Goal: Task Accomplishment & Management: Complete application form

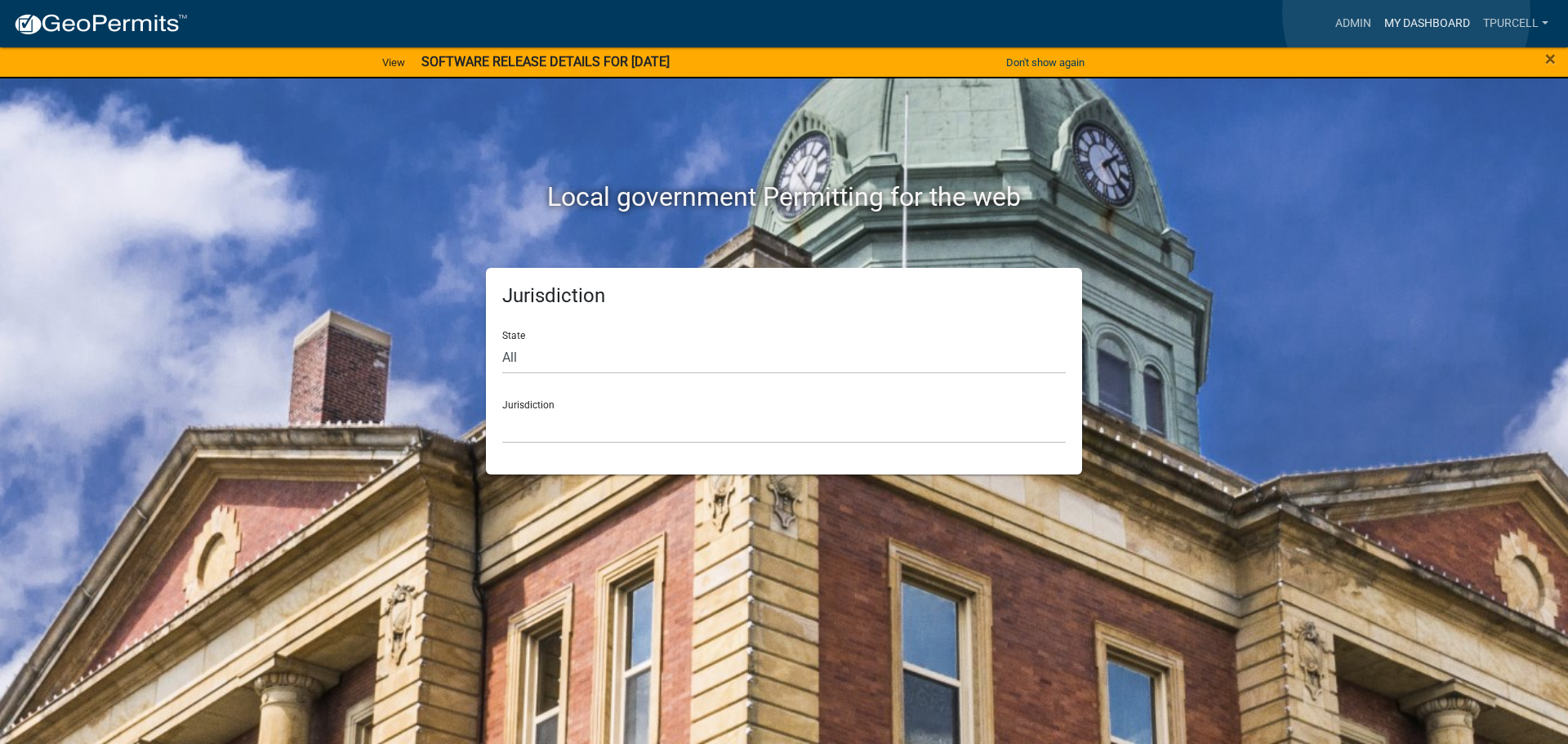
click at [1406, 9] on link "My Dashboard" at bounding box center [1427, 24] width 99 height 31
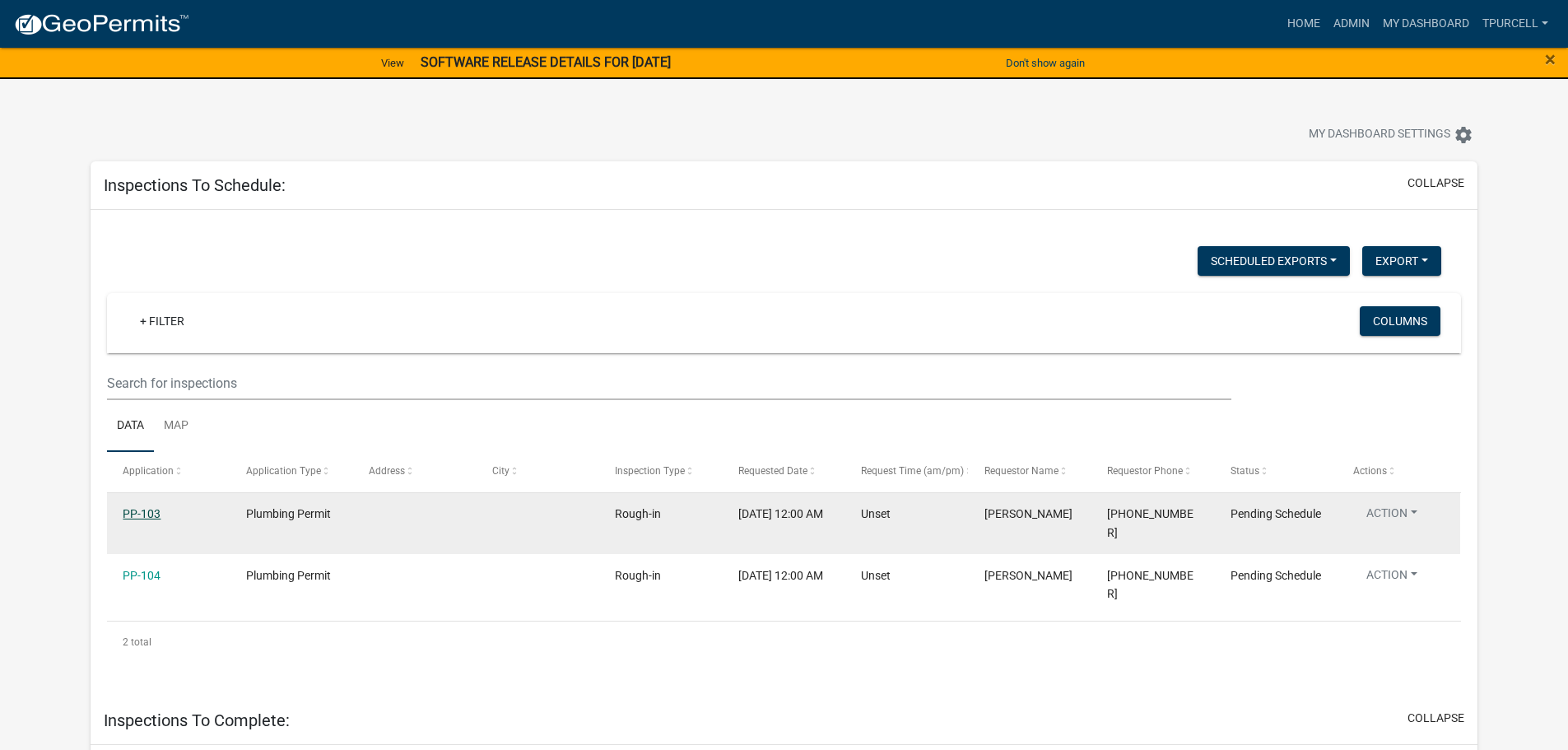
click at [139, 511] on link "PP-103" at bounding box center [142, 513] width 38 height 13
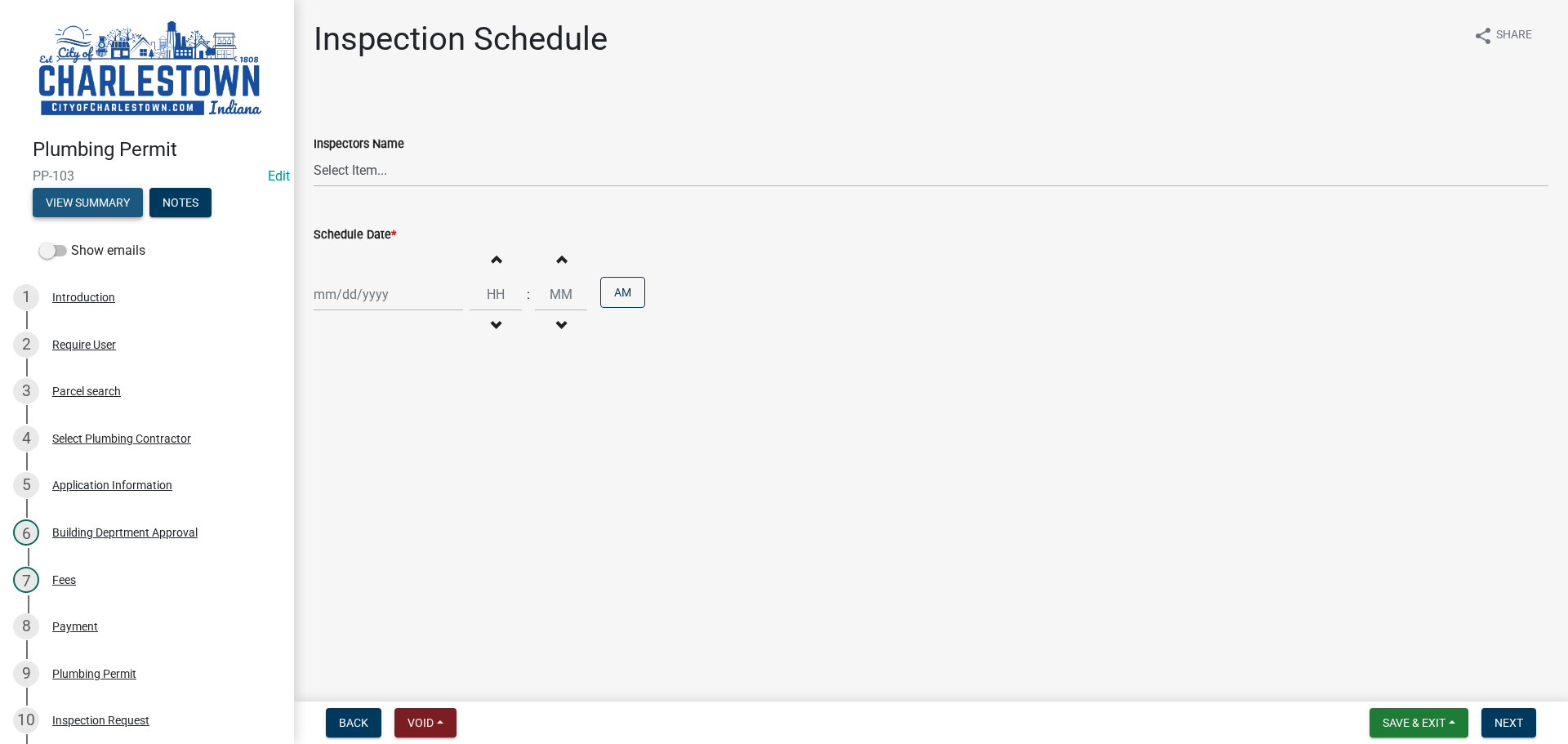
click at [91, 198] on button "View Summary" at bounding box center [87, 202] width 111 height 29
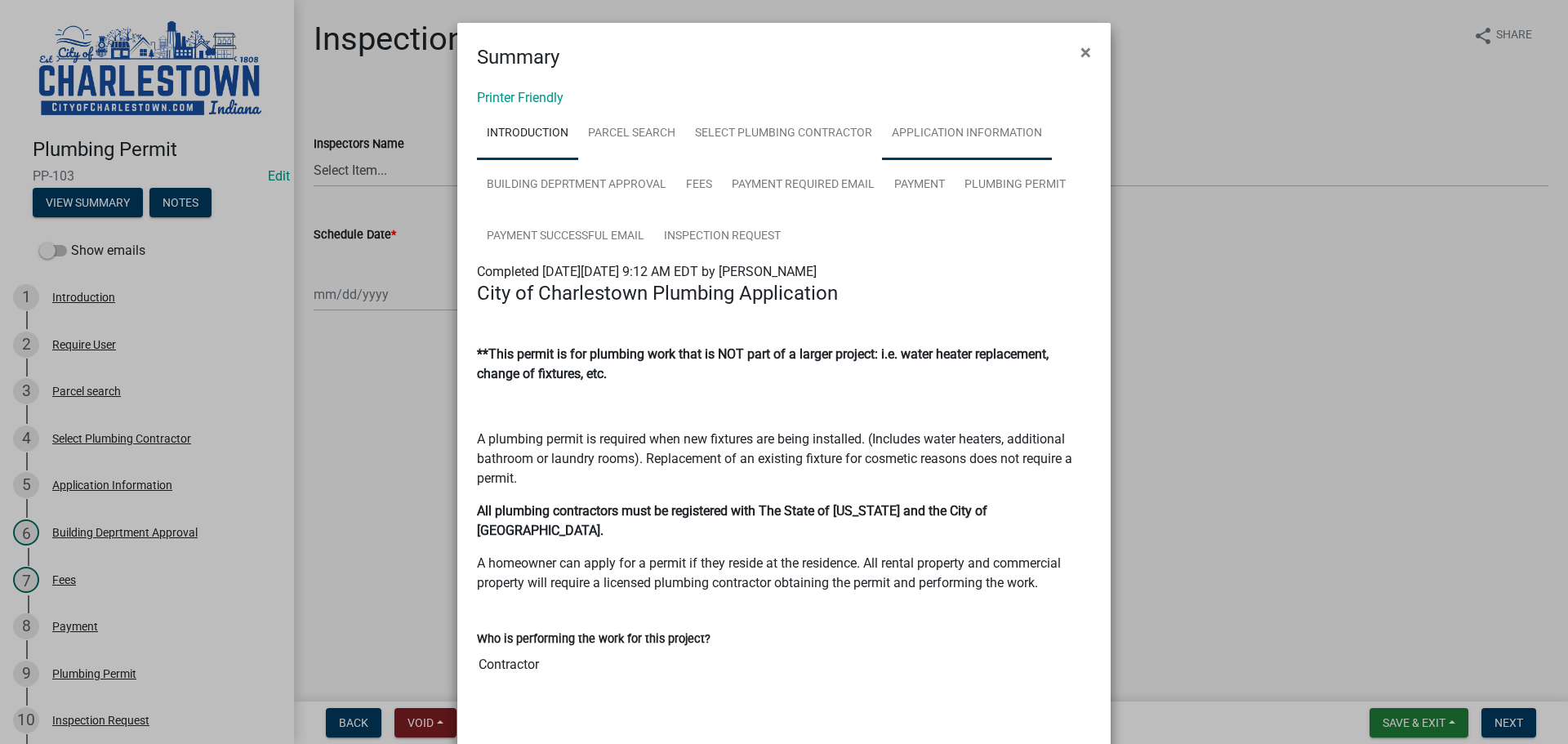
click at [934, 134] on link "Application Information" at bounding box center [967, 134] width 170 height 52
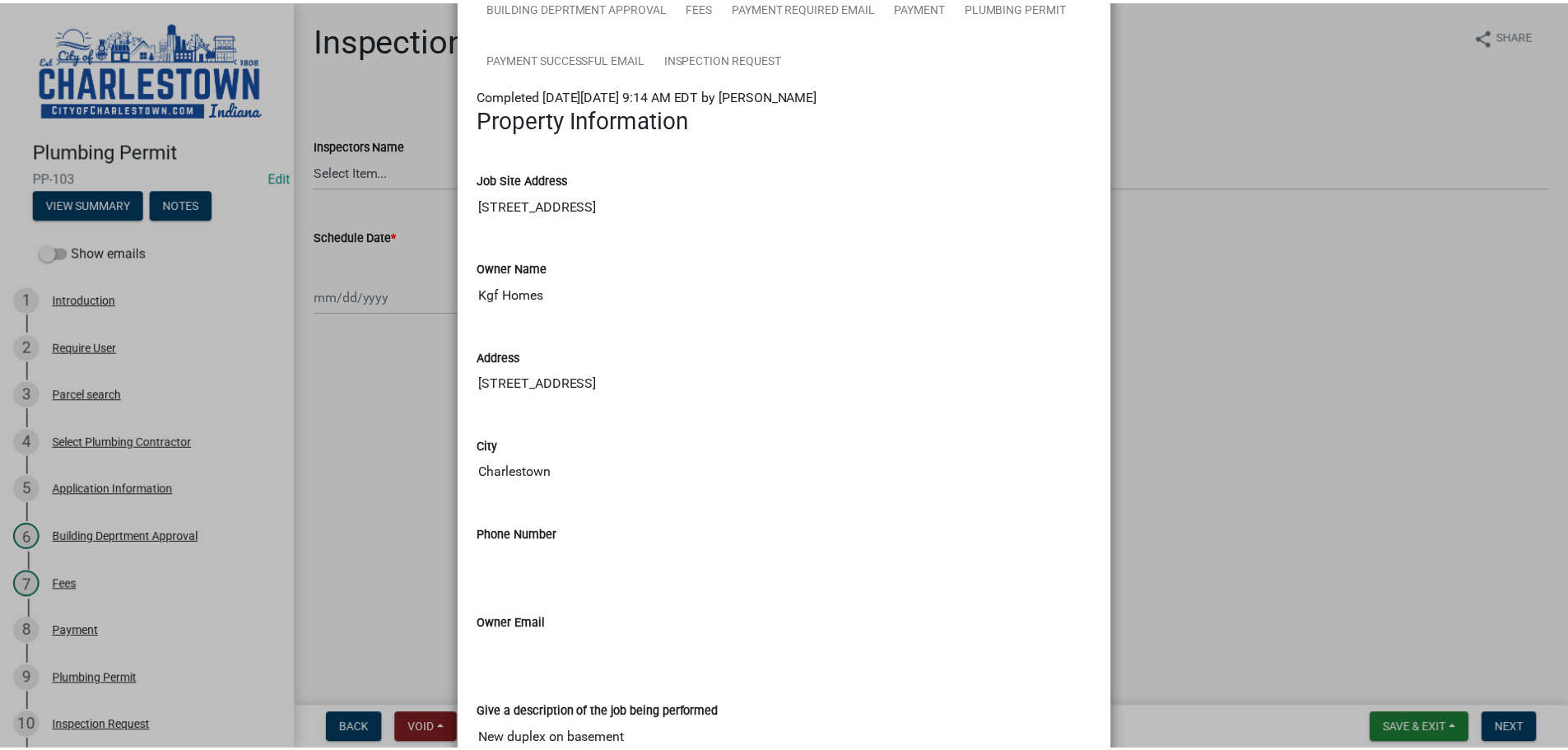
scroll to position [247, 0]
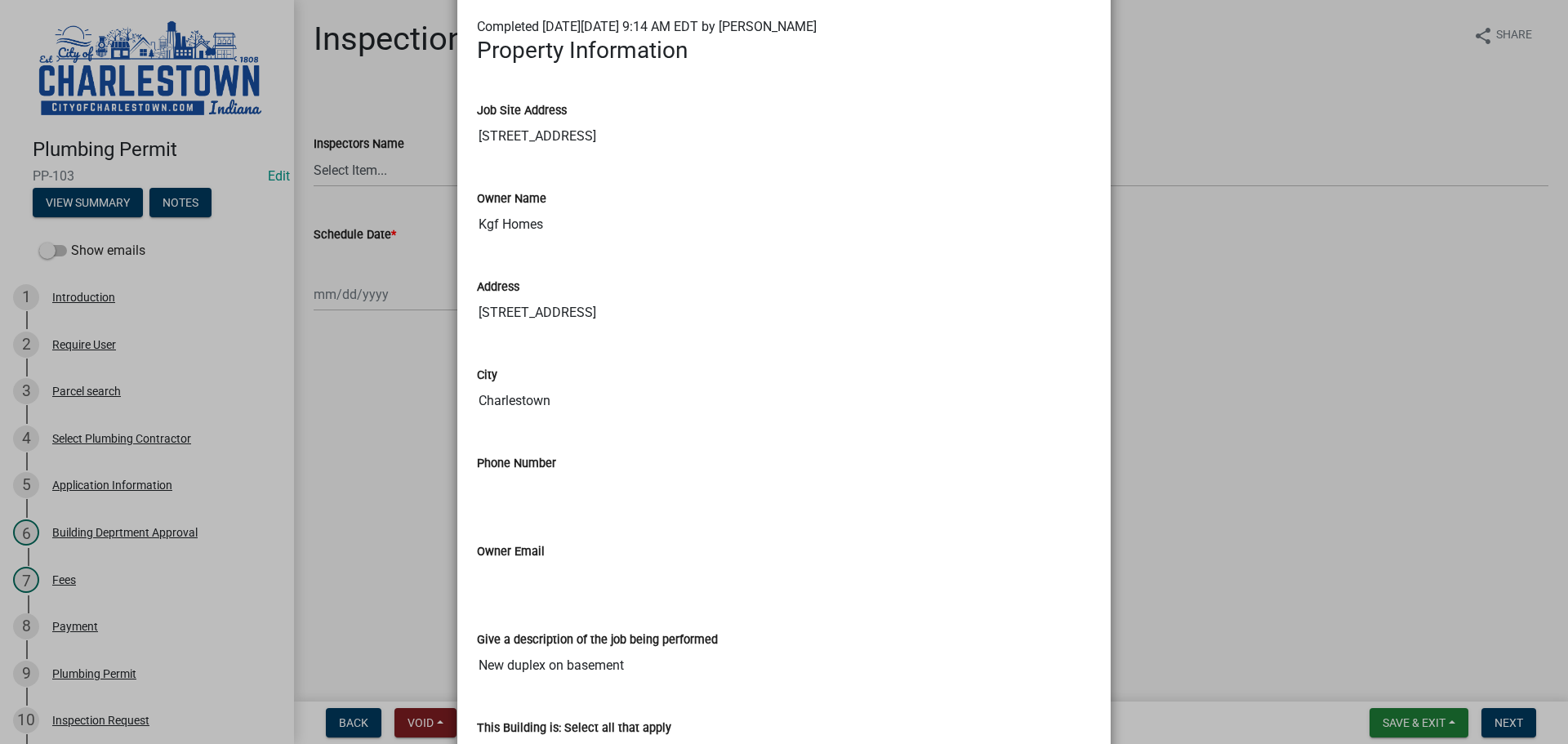
click at [369, 171] on ngb-modal-window "Summary × Printer Friendly Introduction Parcel search Select Plumbing Contracto…" at bounding box center [784, 372] width 1568 height 744
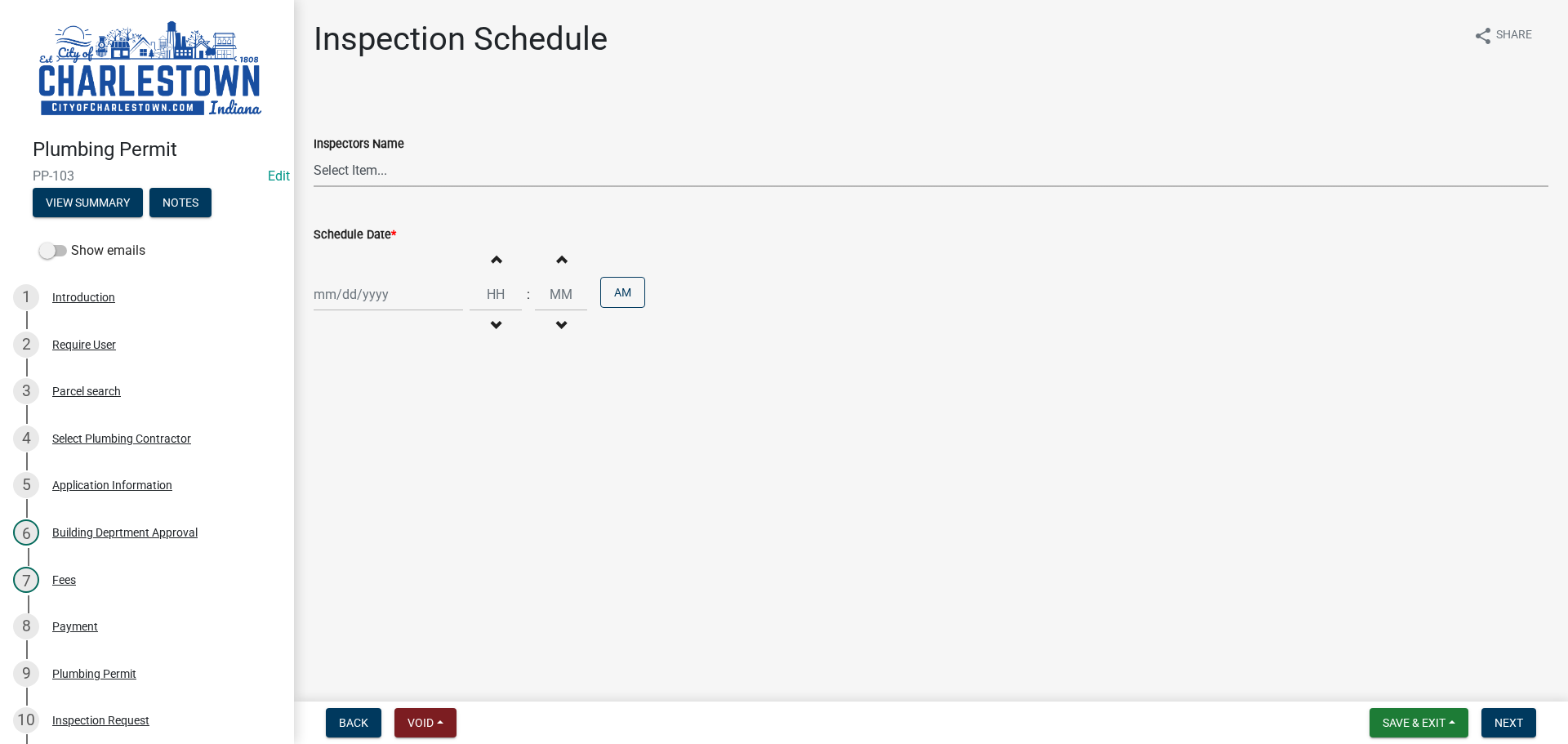
click at [340, 170] on select "Select Item... [PERSON_NAME] ([PERSON_NAME]) [PERSON_NAME] ([PERSON_NAME]) [PER…" at bounding box center [931, 170] width 1235 height 33
select select "63e5a778-15f7-4a13-aba2-a6e5541a0fb3"
click at [314, 153] on select "Select Item... [PERSON_NAME] ([PERSON_NAME]) [PERSON_NAME] ([PERSON_NAME]) [PER…" at bounding box center [931, 170] width 1235 height 33
click at [363, 301] on div at bounding box center [388, 294] width 149 height 33
select select "9"
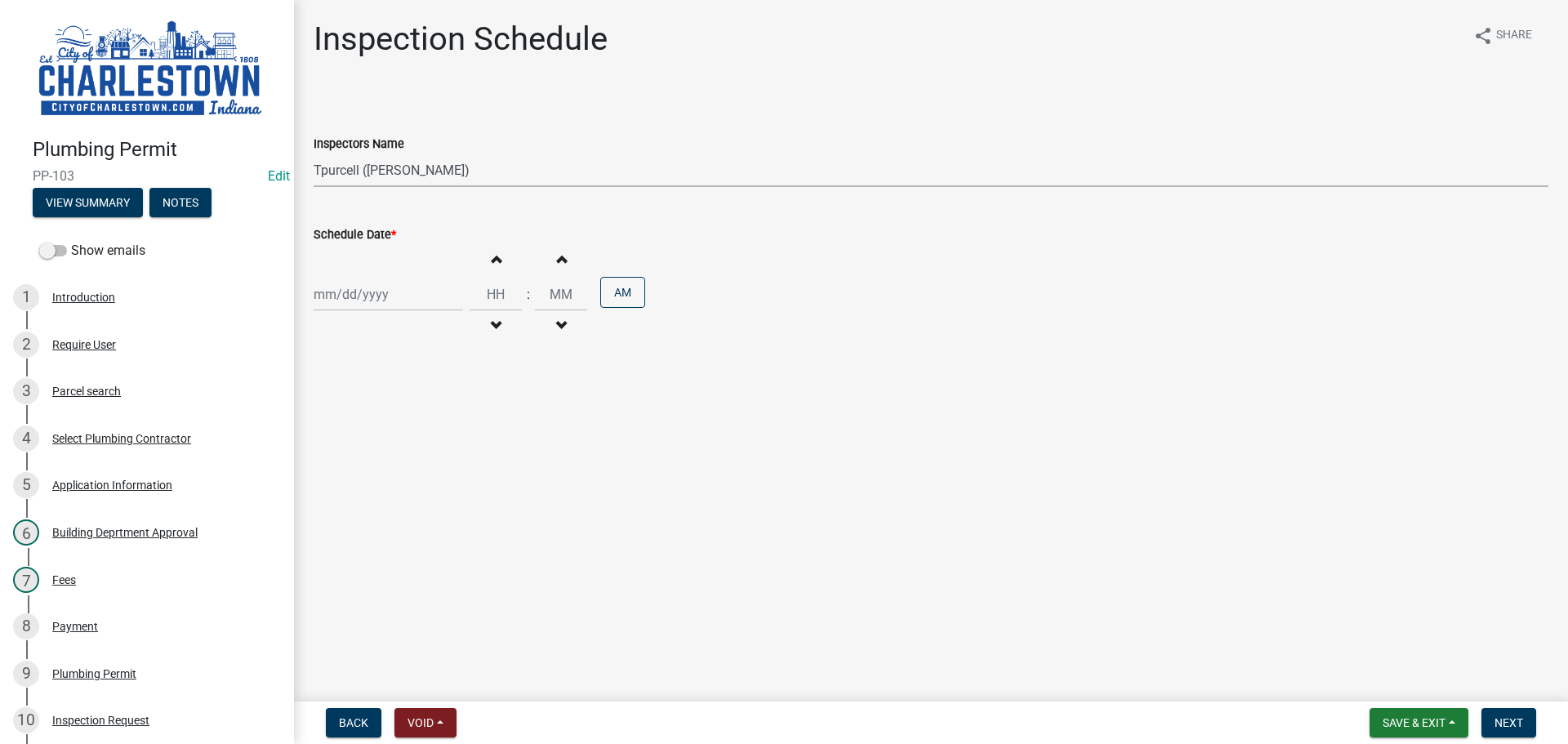
select select "2025"
click at [336, 410] on div "8" at bounding box center [330, 407] width 26 height 26
type input "[DATE]"
click at [491, 261] on span "button" at bounding box center [496, 258] width 9 height 13
type input "01"
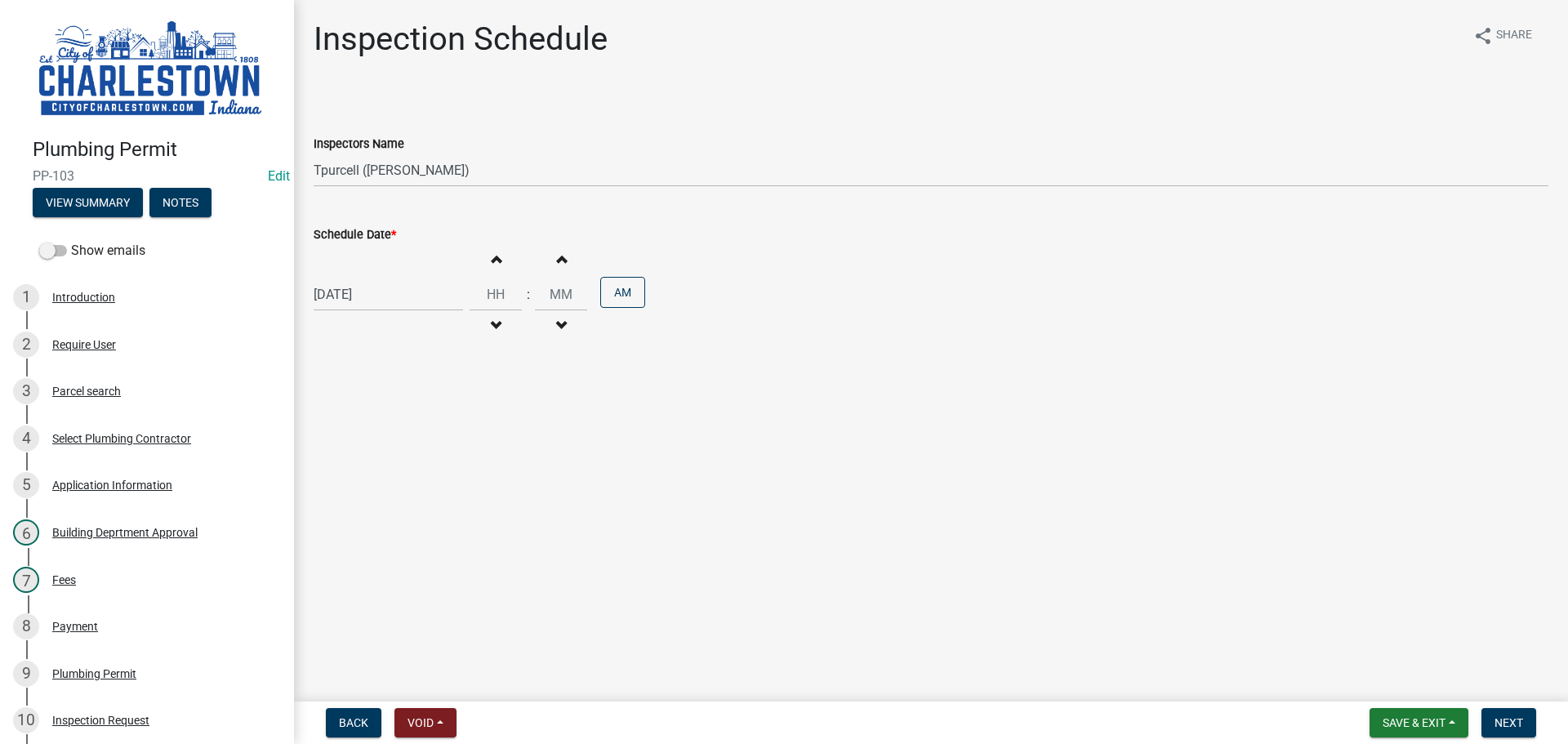
type input "00"
click at [491, 262] on span "button" at bounding box center [496, 258] width 9 height 13
click at [491, 265] on span "button" at bounding box center [496, 258] width 9 height 13
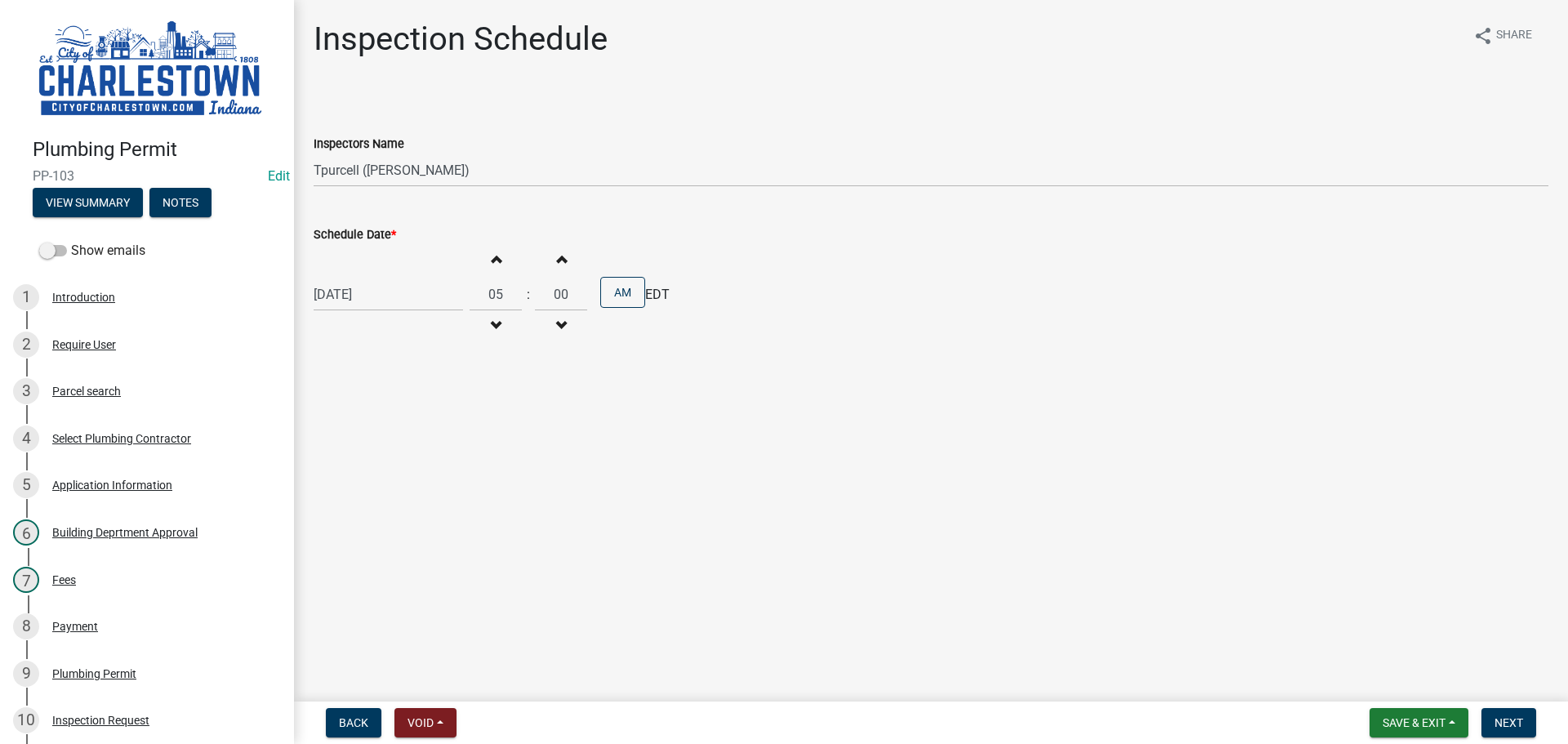
click at [491, 265] on span "button" at bounding box center [496, 258] width 9 height 13
type input "08"
click at [1515, 720] on span "Next" at bounding box center [1508, 722] width 28 height 13
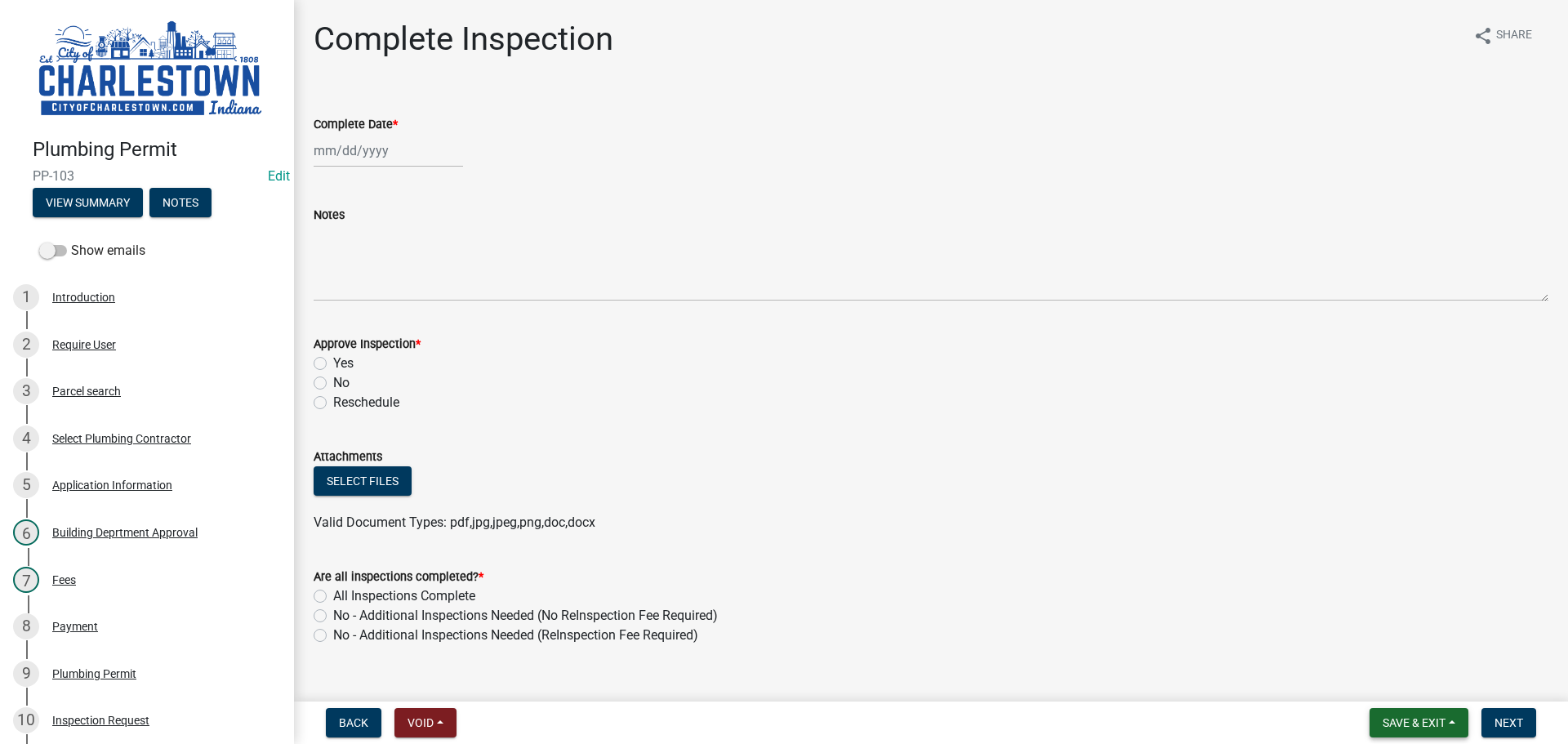
click at [1414, 722] on span "Save & Exit" at bounding box center [1414, 722] width 63 height 13
click at [1396, 681] on button "Save & Exit" at bounding box center [1403, 681] width 130 height 39
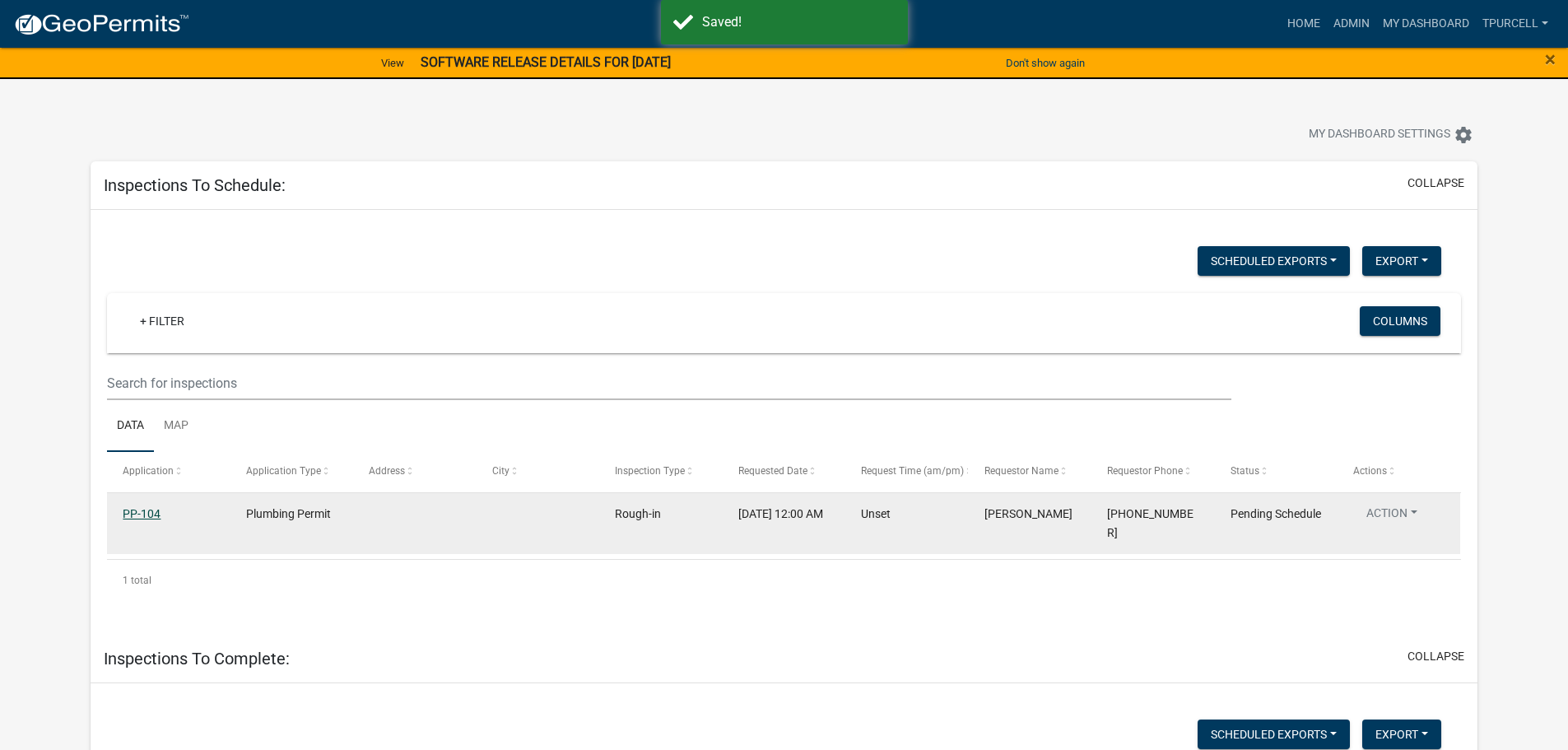
click at [148, 512] on link "PP-104" at bounding box center [142, 513] width 38 height 13
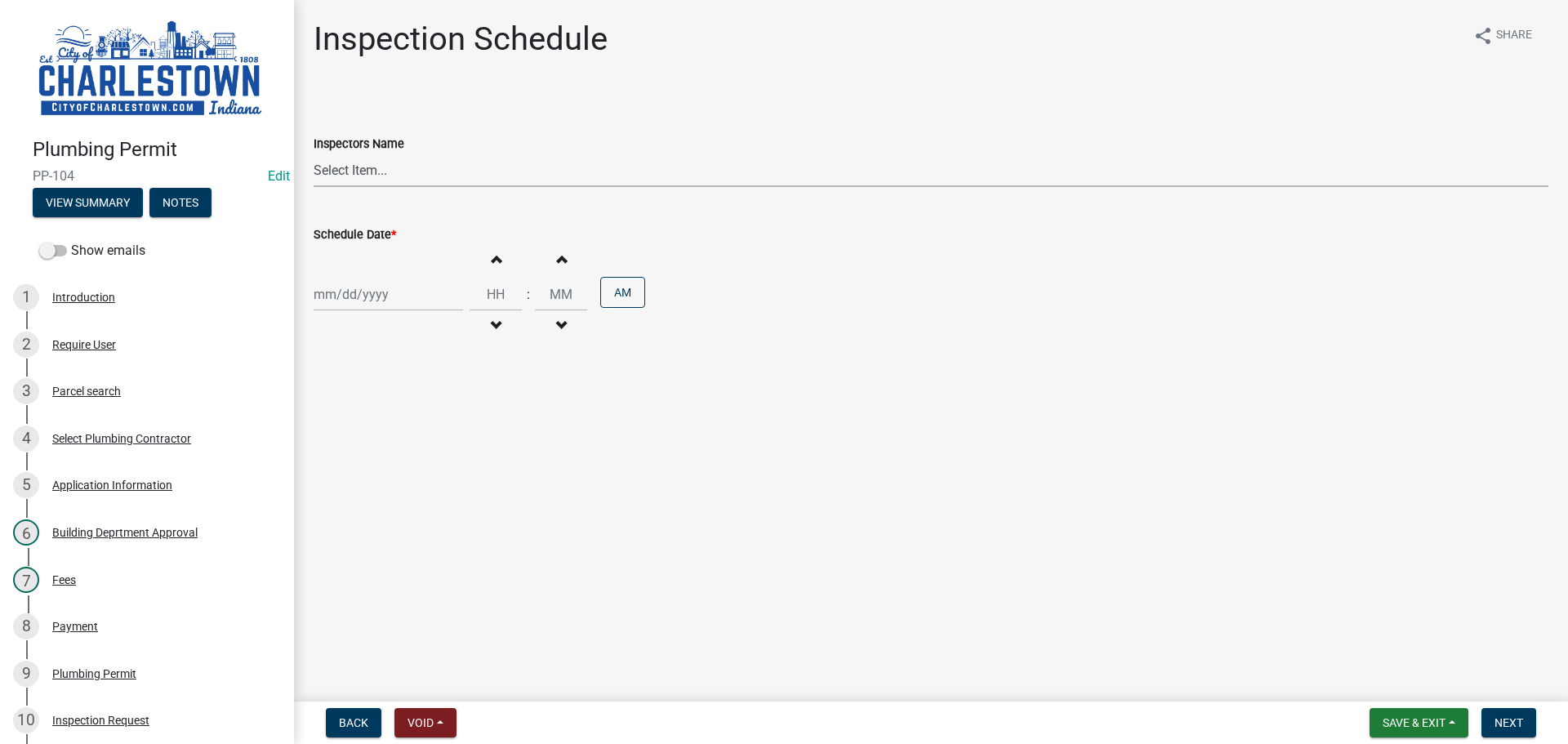
click at [337, 172] on select "Select Item... [PERSON_NAME] ([PERSON_NAME]) [PERSON_NAME] ([PERSON_NAME]) [PER…" at bounding box center [931, 170] width 1235 height 33
select select "63e5a778-15f7-4a13-aba2-a6e5541a0fb3"
click at [314, 153] on select "Select Item... [PERSON_NAME] ([PERSON_NAME]) [PERSON_NAME] ([PERSON_NAME]) [PER…" at bounding box center [931, 170] width 1235 height 33
select select "9"
select select "2025"
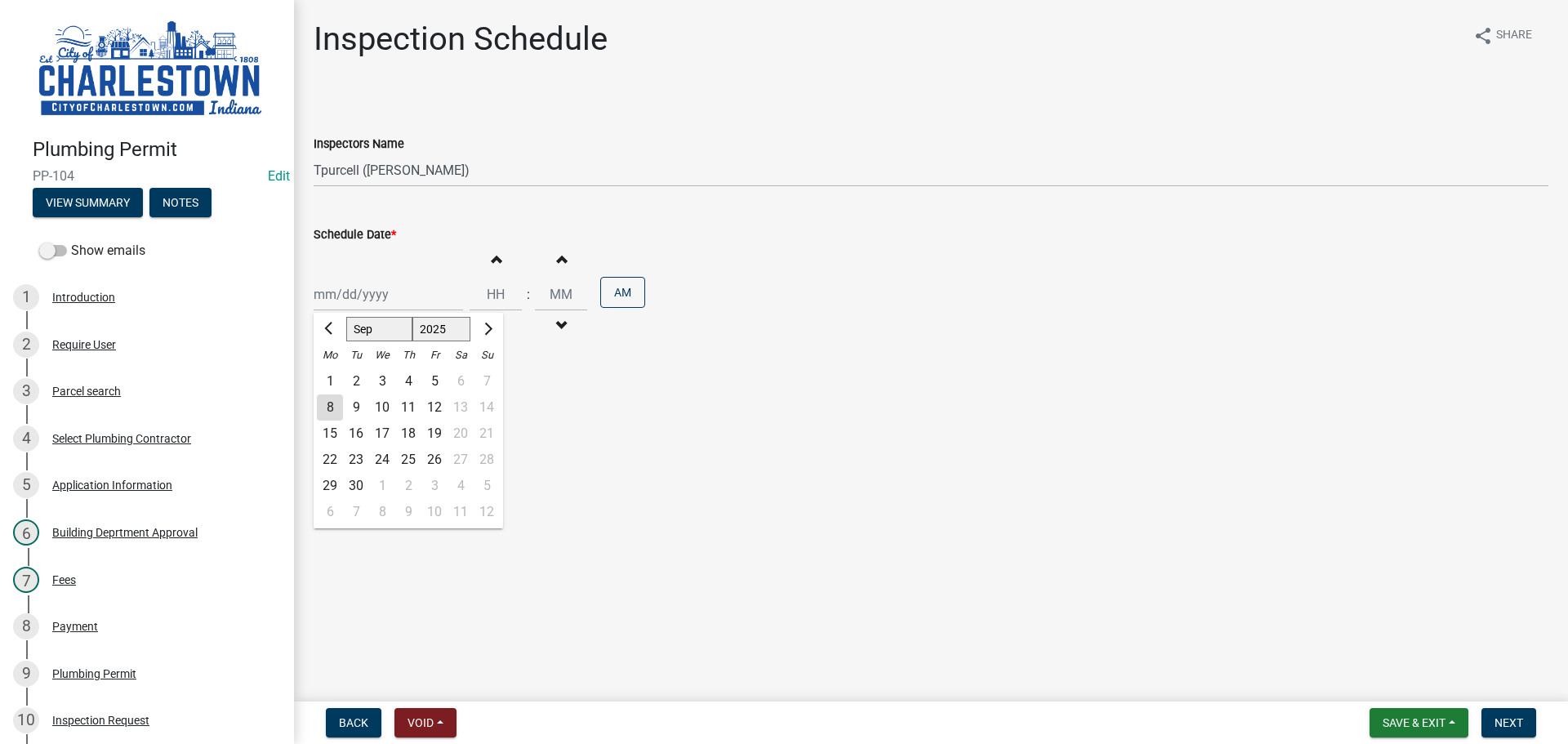
click at [368, 306] on div "[PERSON_NAME] Feb Mar Apr [PERSON_NAME][DATE] Oct Nov [DATE] 1526 1527 1528 152…" at bounding box center [388, 294] width 149 height 33
click at [333, 412] on div "8" at bounding box center [330, 407] width 26 height 26
type input "[DATE]"
click at [491, 258] on span "button" at bounding box center [496, 258] width 9 height 13
type input "01"
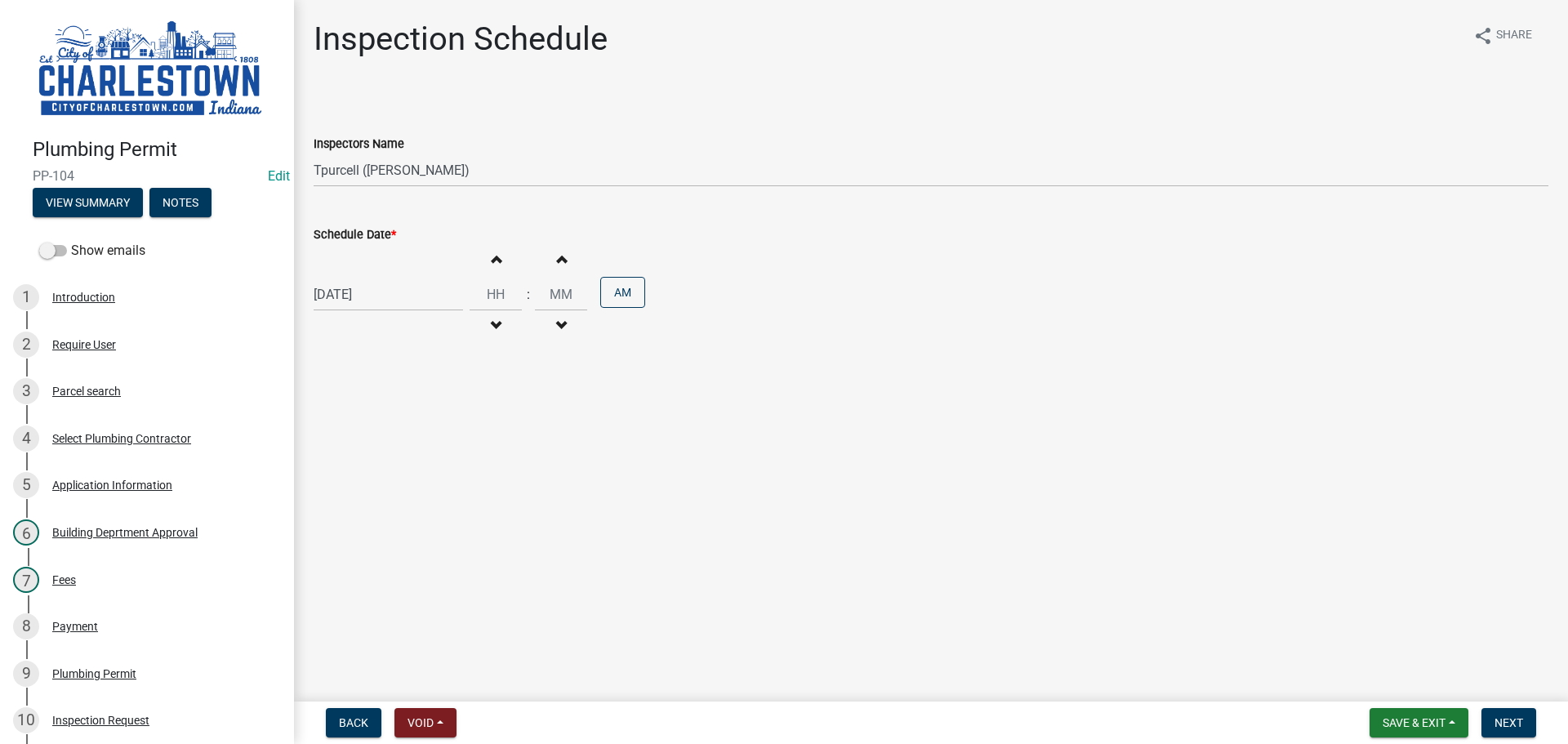
type input "00"
click at [491, 258] on span "button" at bounding box center [496, 258] width 9 height 13
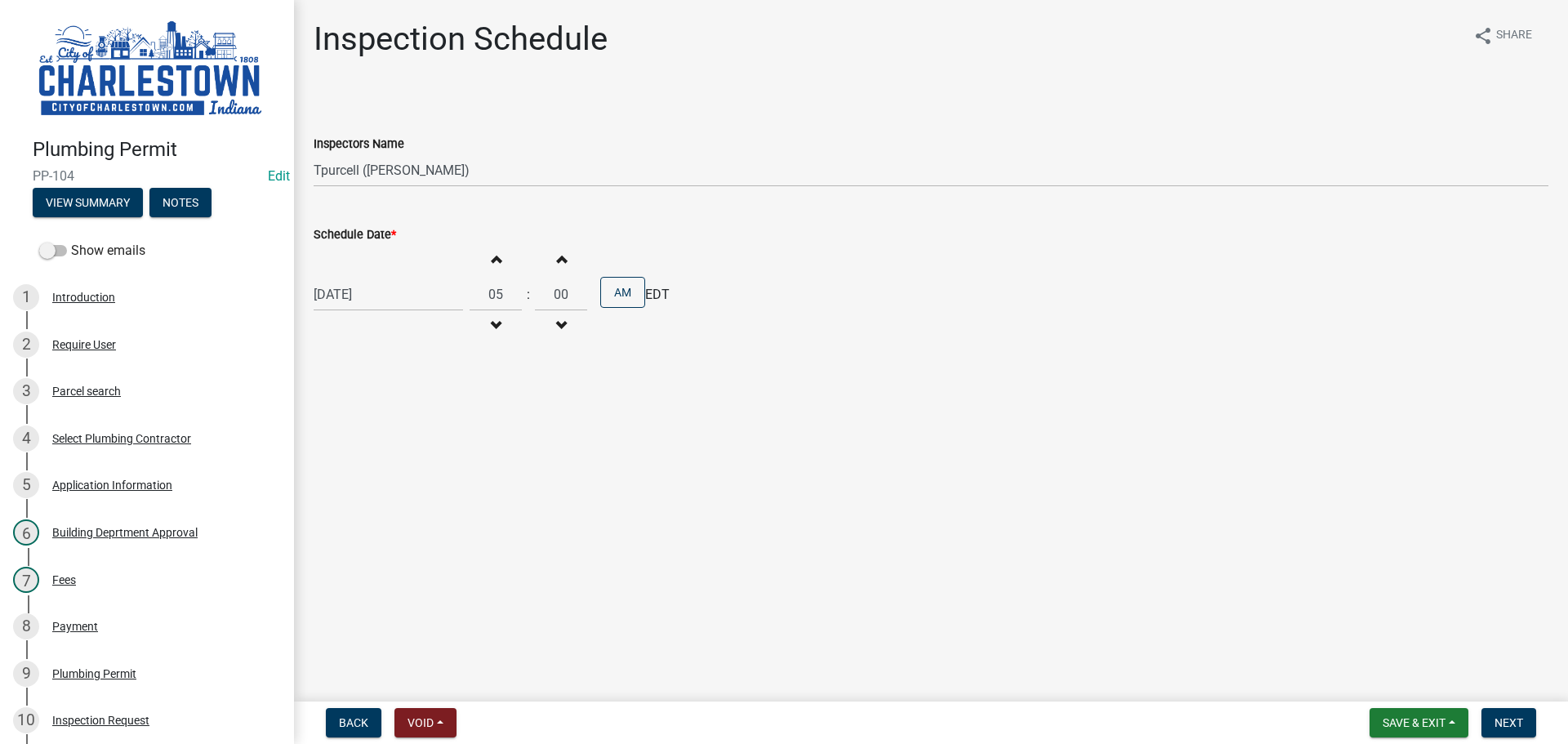
click at [491, 258] on span "button" at bounding box center [496, 258] width 9 height 13
click at [491, 256] on span "button" at bounding box center [496, 258] width 9 height 13
click at [491, 258] on span "button" at bounding box center [496, 258] width 9 height 13
type input "08"
click at [1509, 725] on span "Next" at bounding box center [1508, 722] width 28 height 13
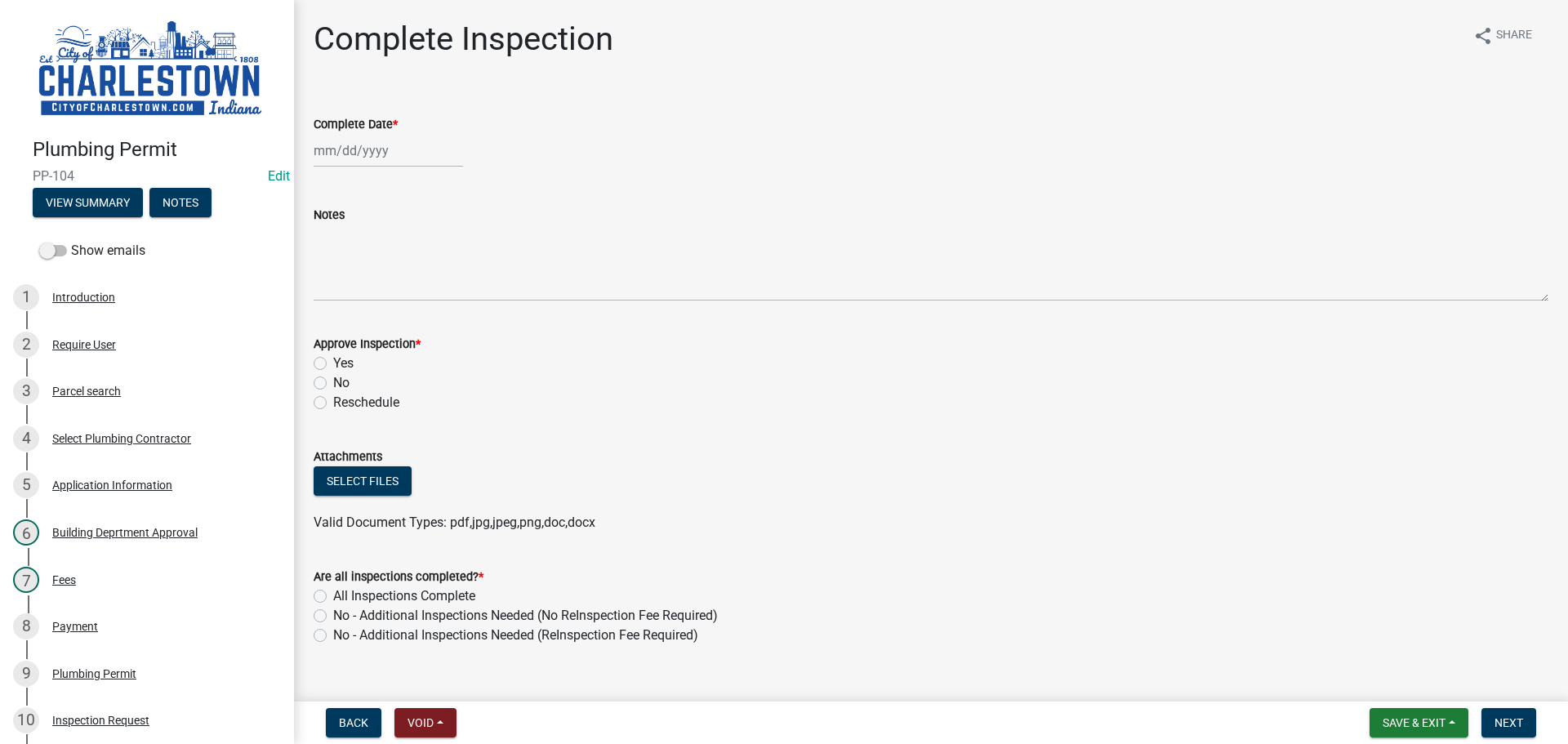
drag, startPoint x: 950, startPoint y: 478, endPoint x: 932, endPoint y: 478, distance: 18.0
drag, startPoint x: 932, startPoint y: 478, endPoint x: 1408, endPoint y: 722, distance: 534.9
click at [1407, 723] on span "Save & Exit" at bounding box center [1414, 722] width 63 height 13
click at [1400, 677] on button "Save & Exit" at bounding box center [1403, 681] width 130 height 39
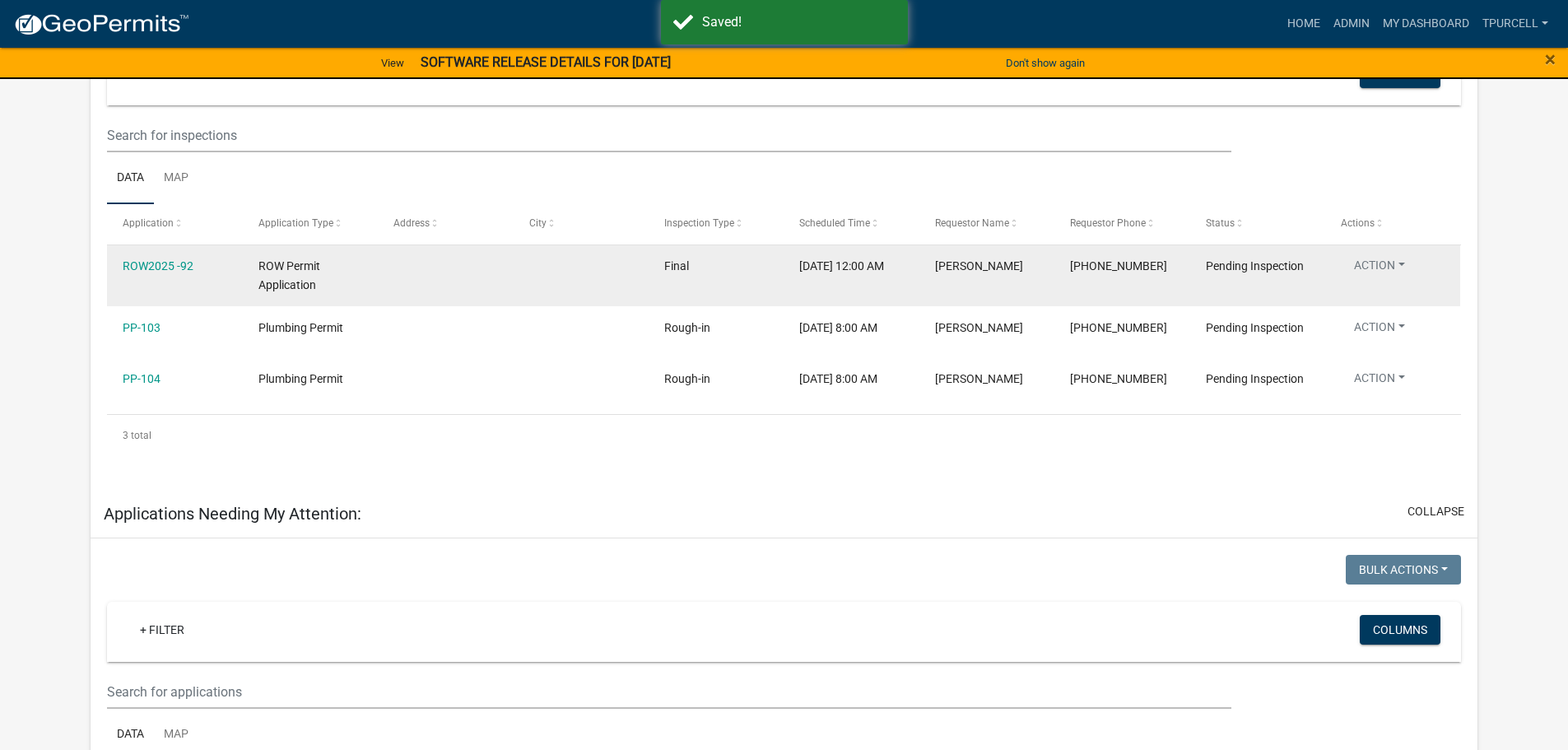
scroll to position [329, 0]
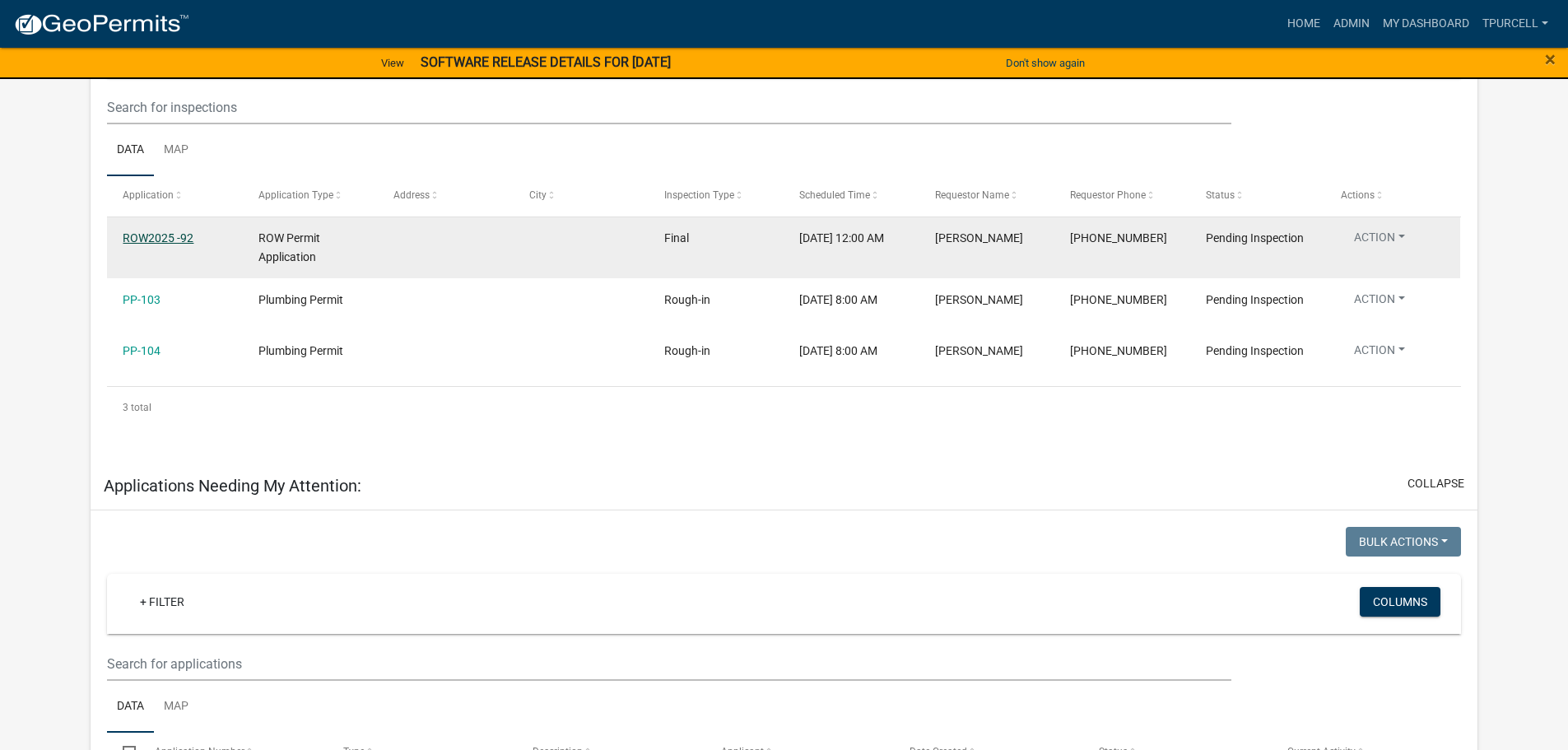
click at [175, 237] on link "ROW2025 -92" at bounding box center [158, 238] width 71 height 13
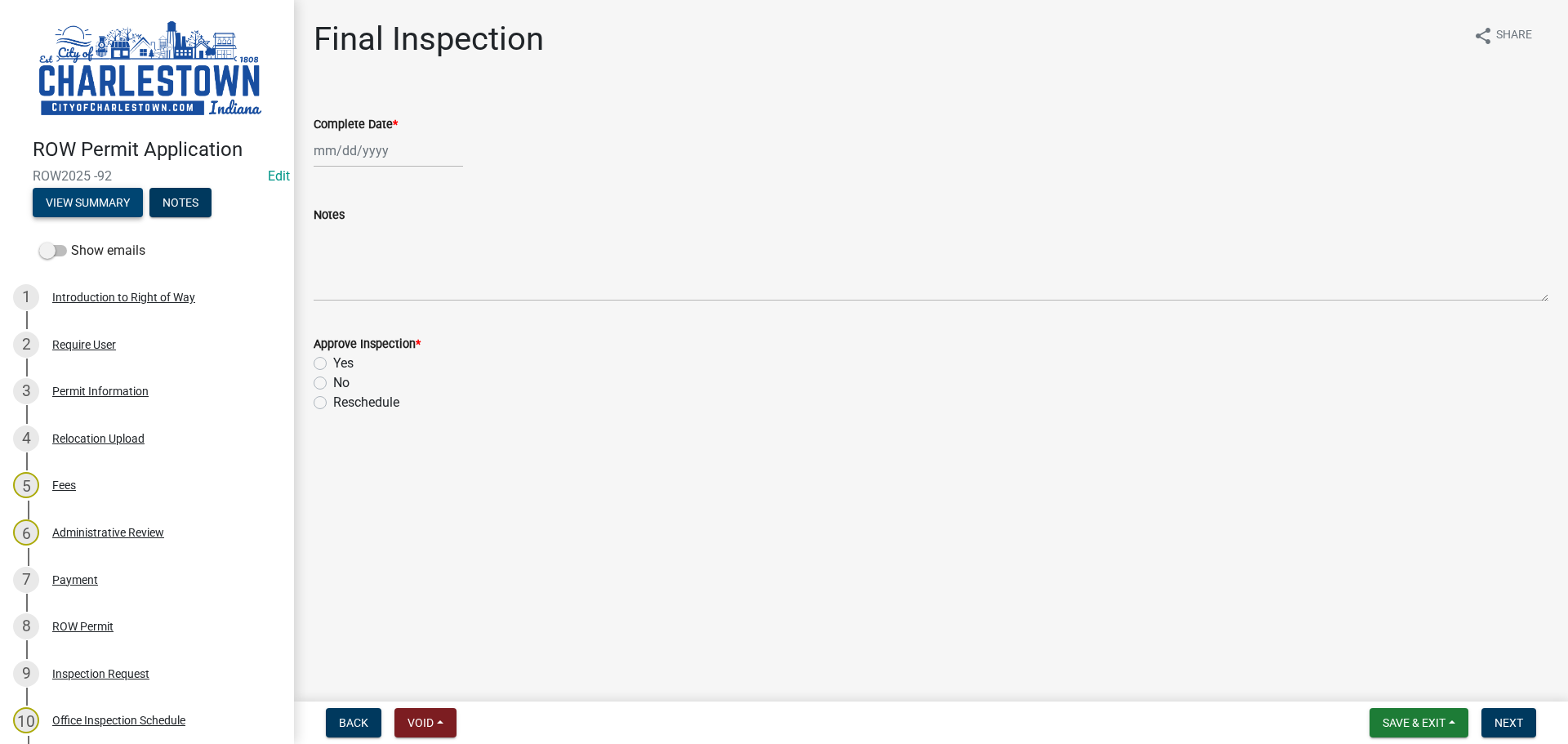
click at [87, 195] on button "View Summary" at bounding box center [87, 202] width 111 height 29
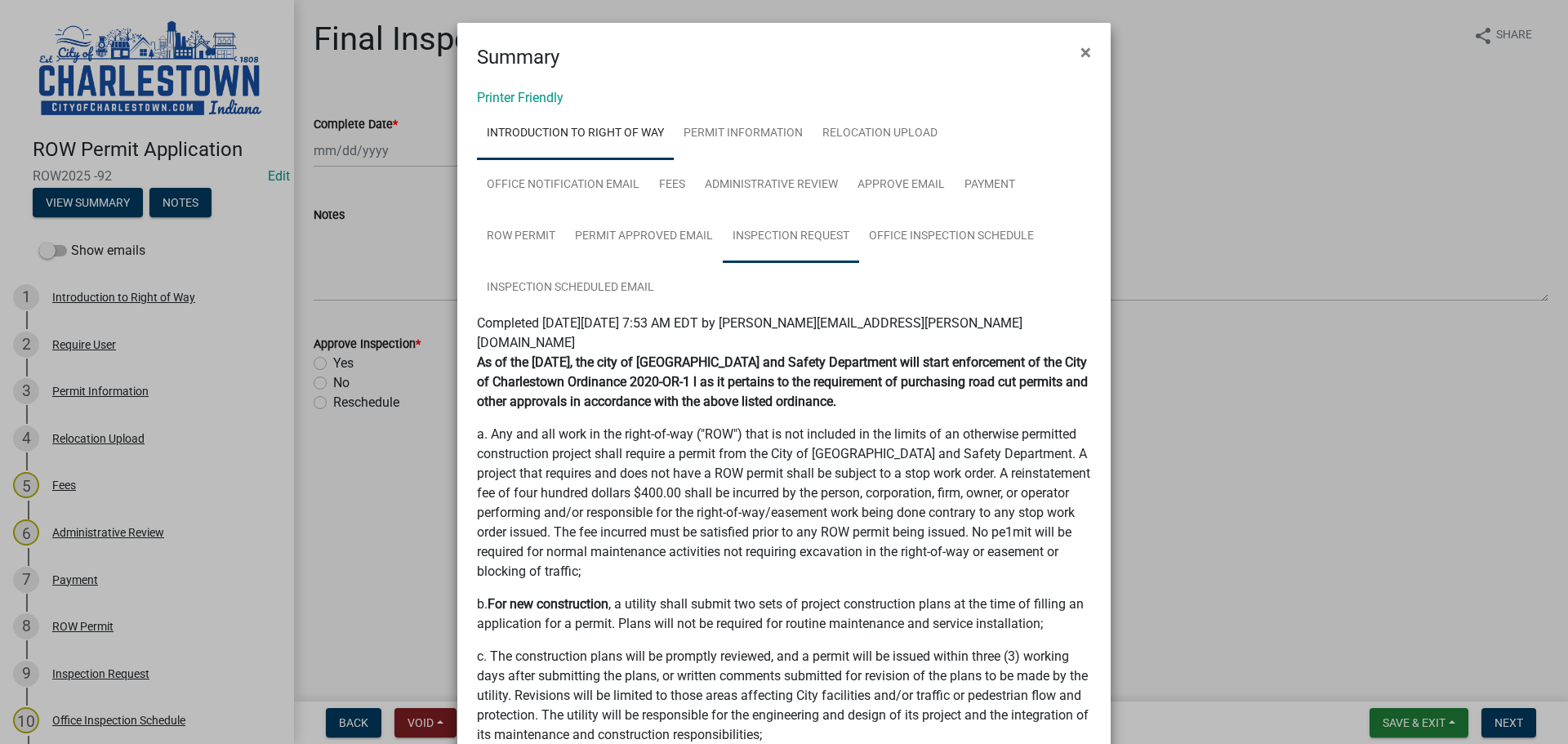
click at [801, 231] on link "Inspection Request" at bounding box center [790, 237] width 136 height 52
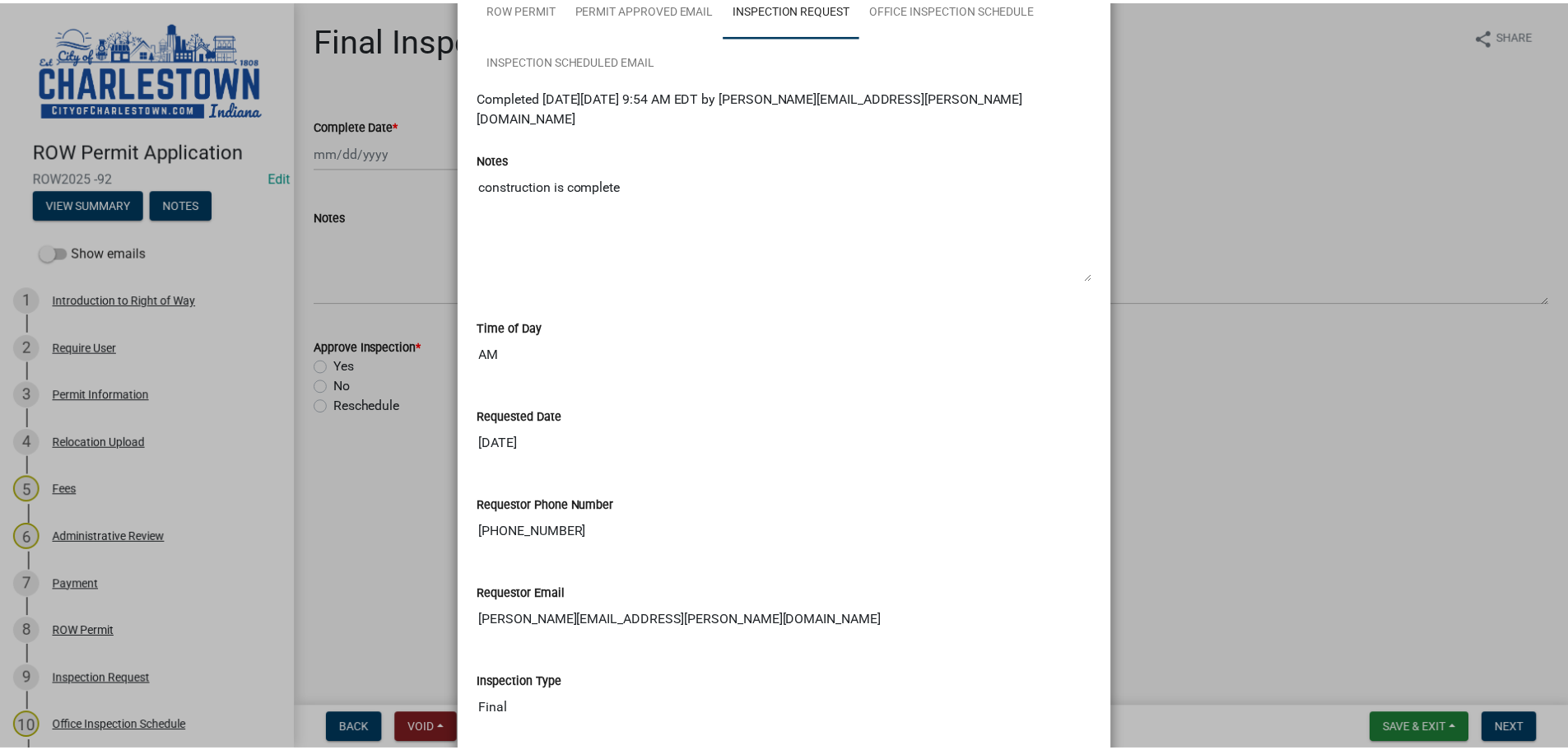
scroll to position [247, 0]
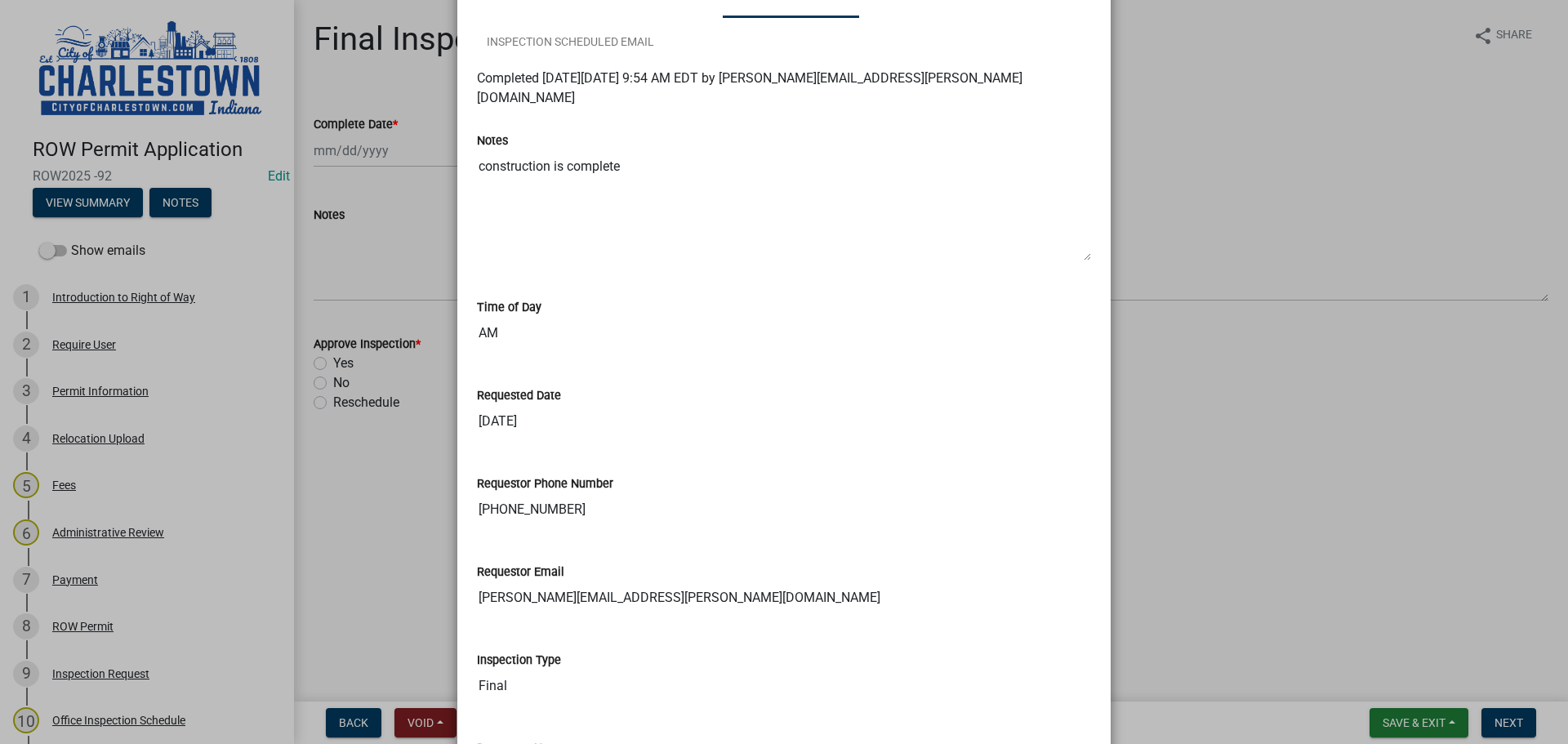
click at [1162, 379] on ngb-modal-window "Summary × Printer Friendly Introduction to Right of Way Permit Information Relo…" at bounding box center [784, 372] width 1568 height 744
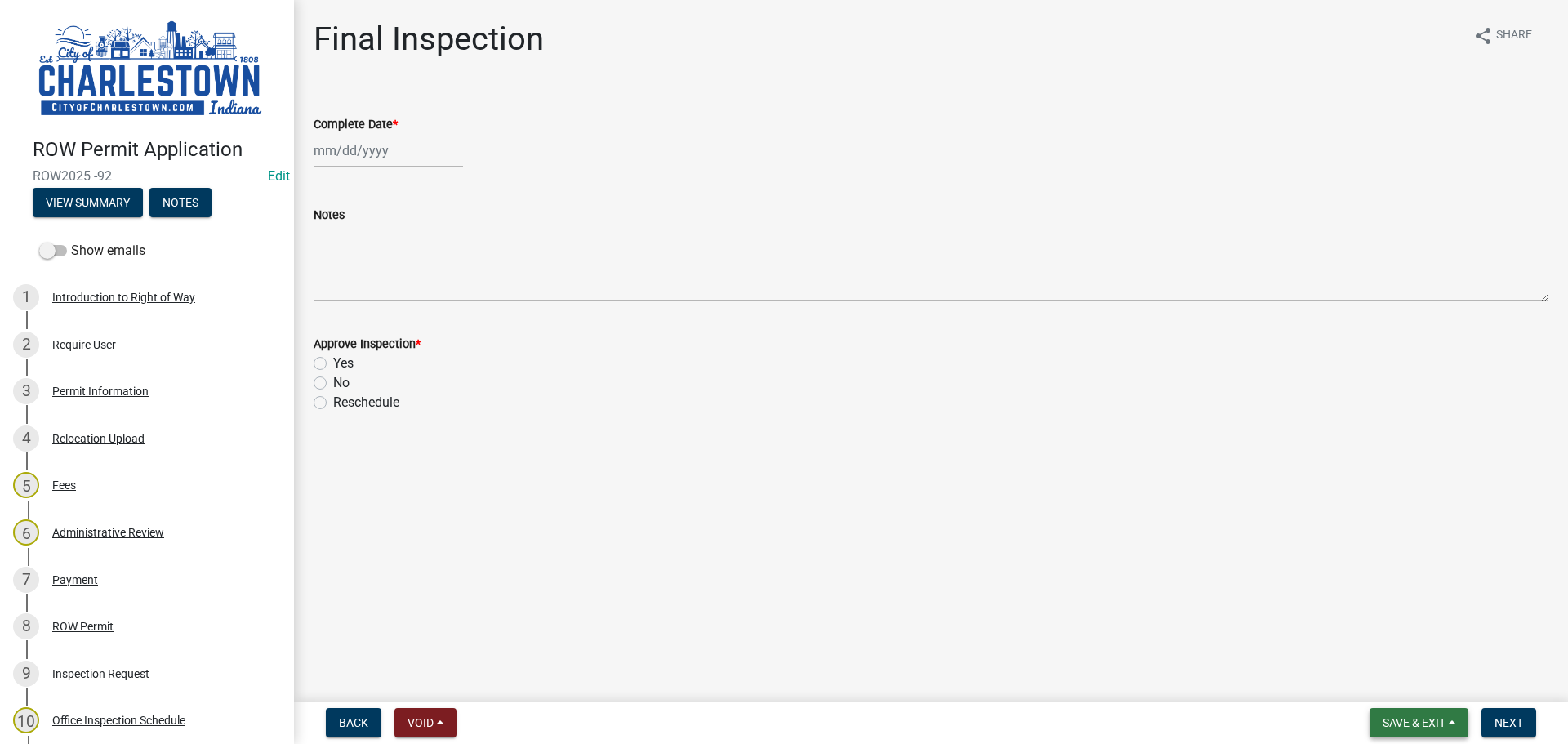
click at [1403, 713] on button "Save & Exit" at bounding box center [1418, 723] width 99 height 29
click at [1391, 682] on button "Save & Exit" at bounding box center [1403, 681] width 130 height 39
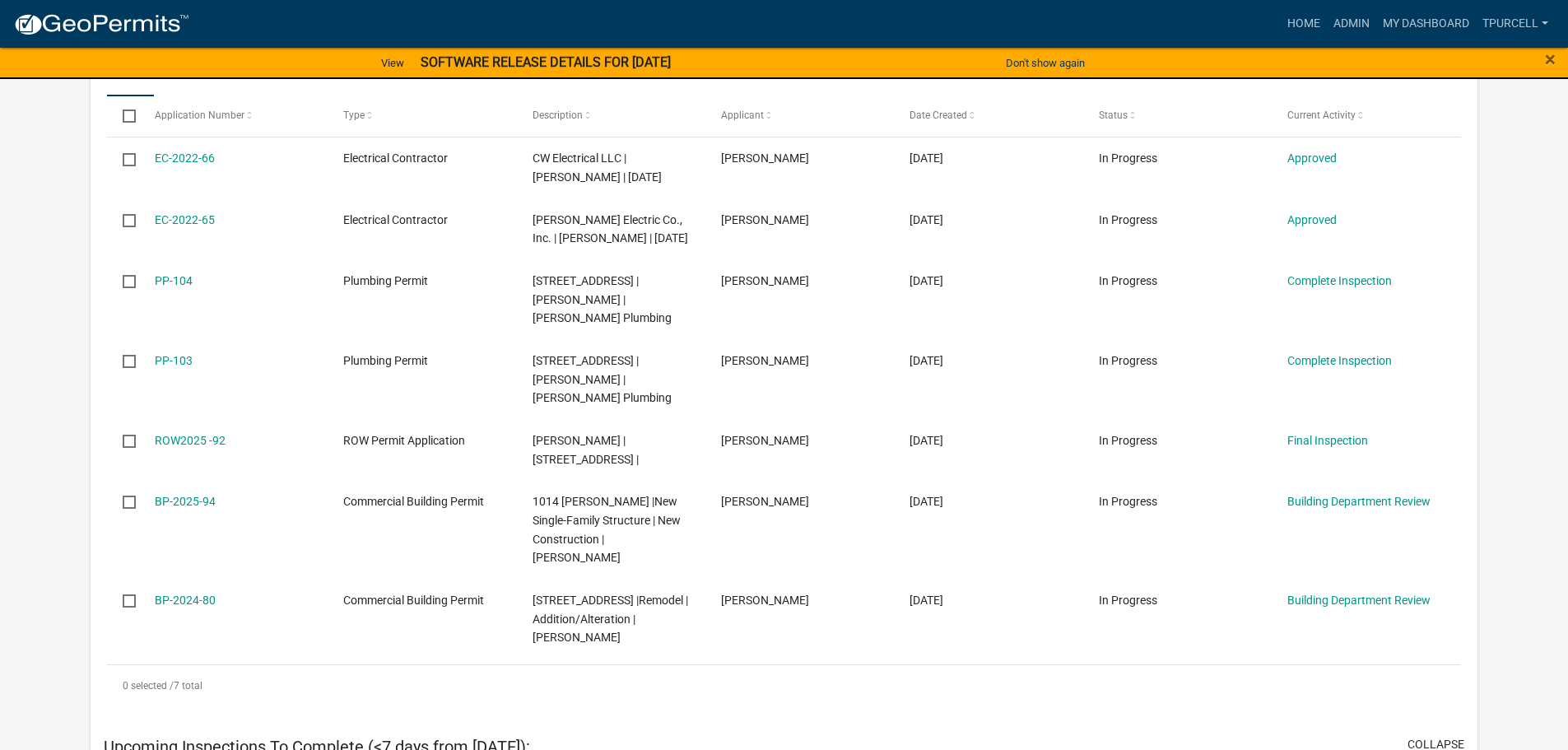
scroll to position [977, 0]
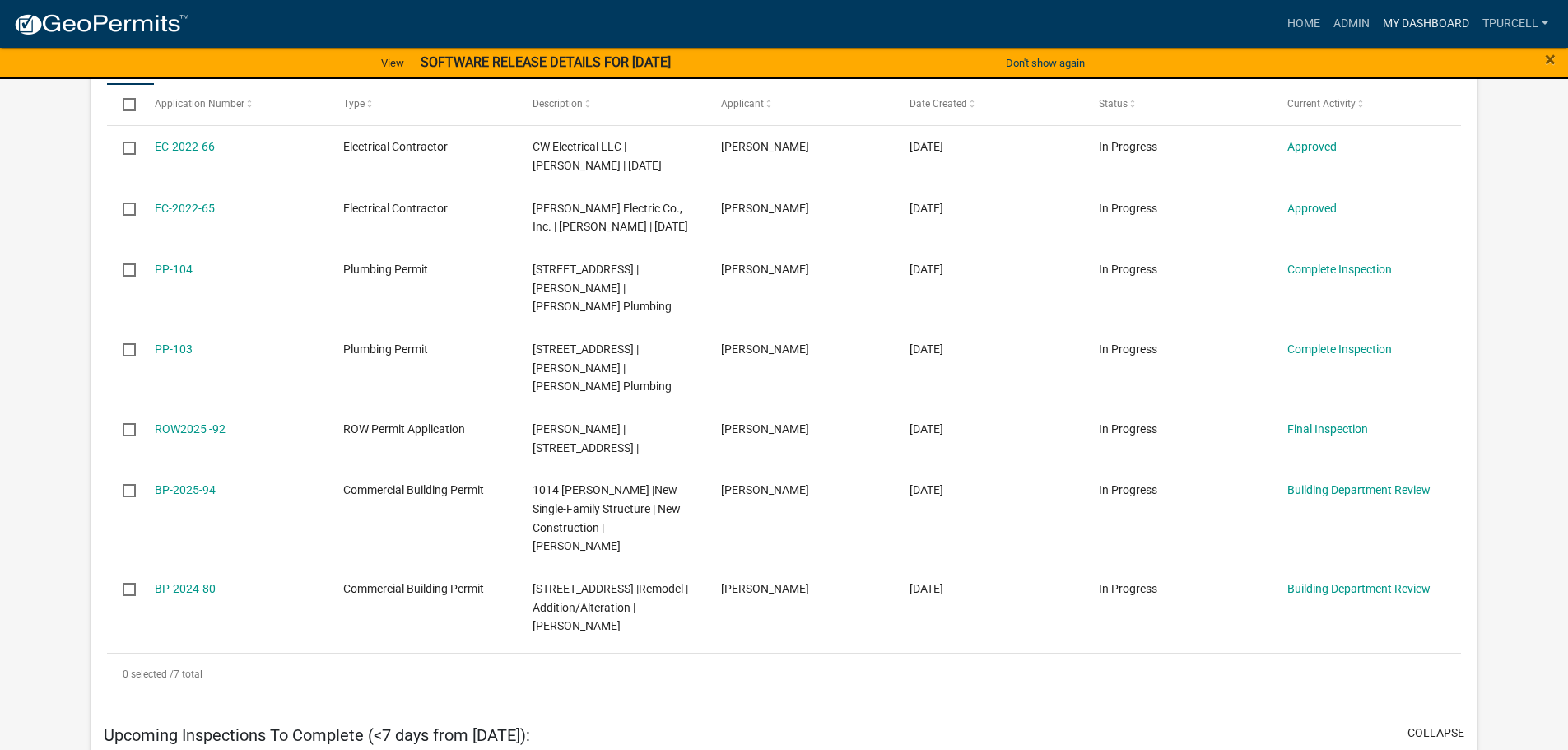
click at [1432, 16] on link "My Dashboard" at bounding box center [1425, 24] width 99 height 31
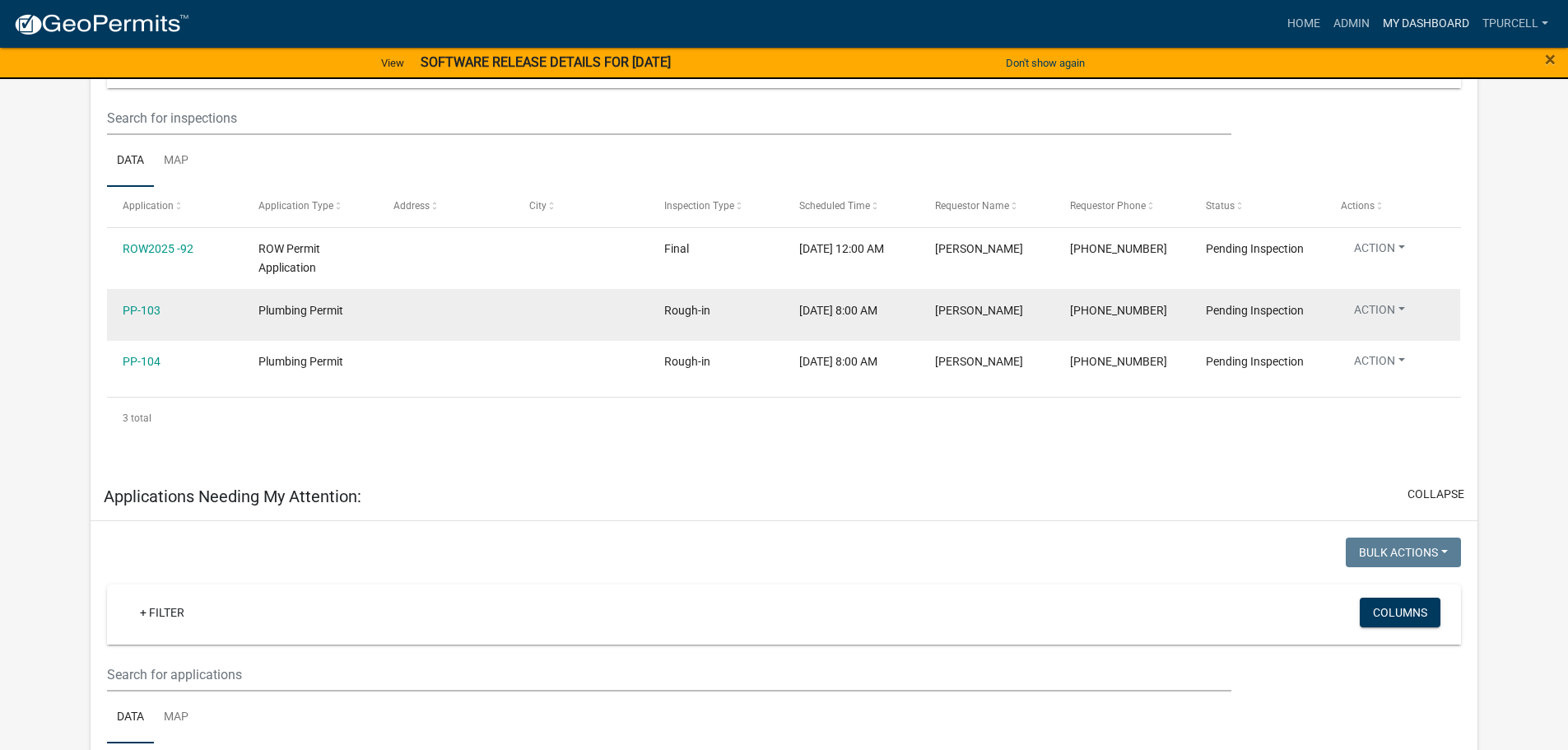
scroll to position [0, 0]
